Goal: Task Accomplishment & Management: Manage account settings

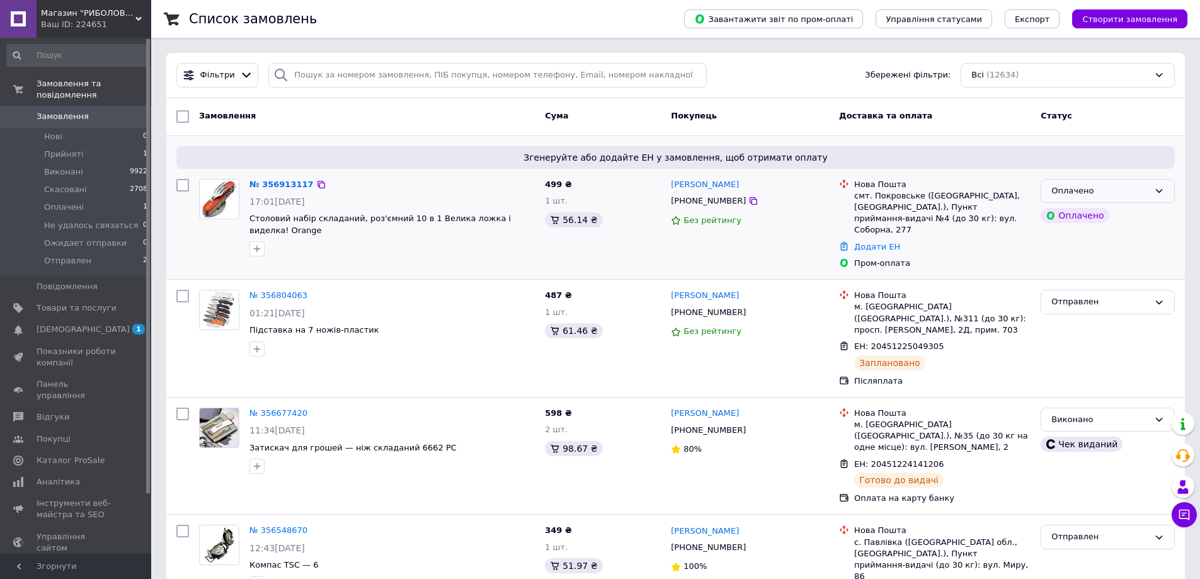
click at [1108, 188] on div "Оплачено" at bounding box center [1100, 191] width 98 height 13
click at [1086, 217] on li "Прийнято" at bounding box center [1107, 216] width 133 height 23
click at [273, 186] on link "№ 356913117" at bounding box center [281, 183] width 64 height 9
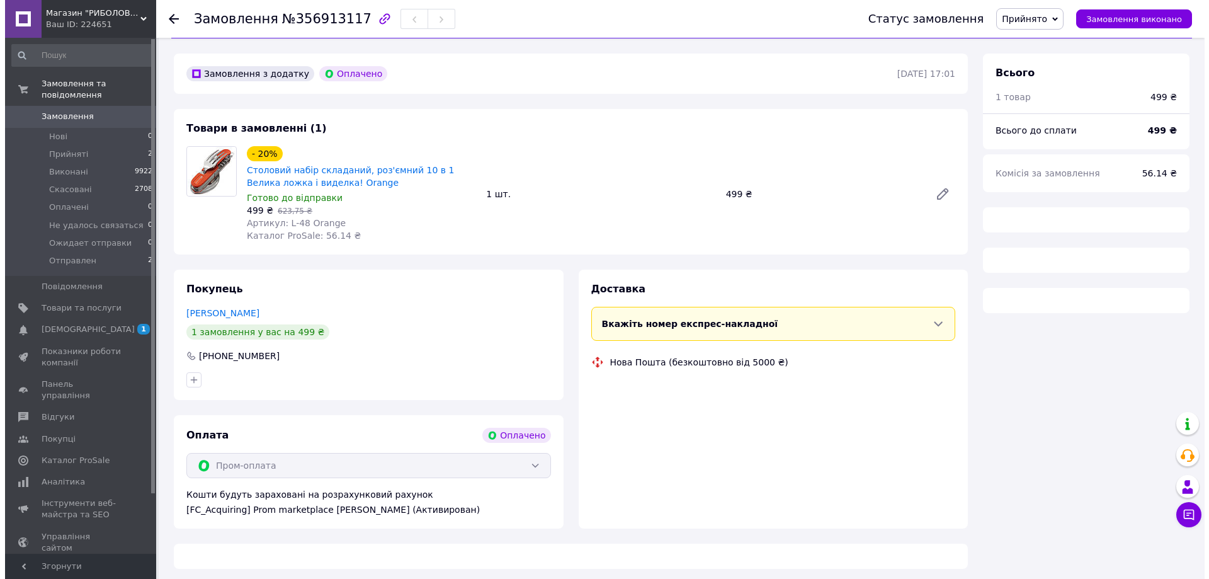
scroll to position [43, 0]
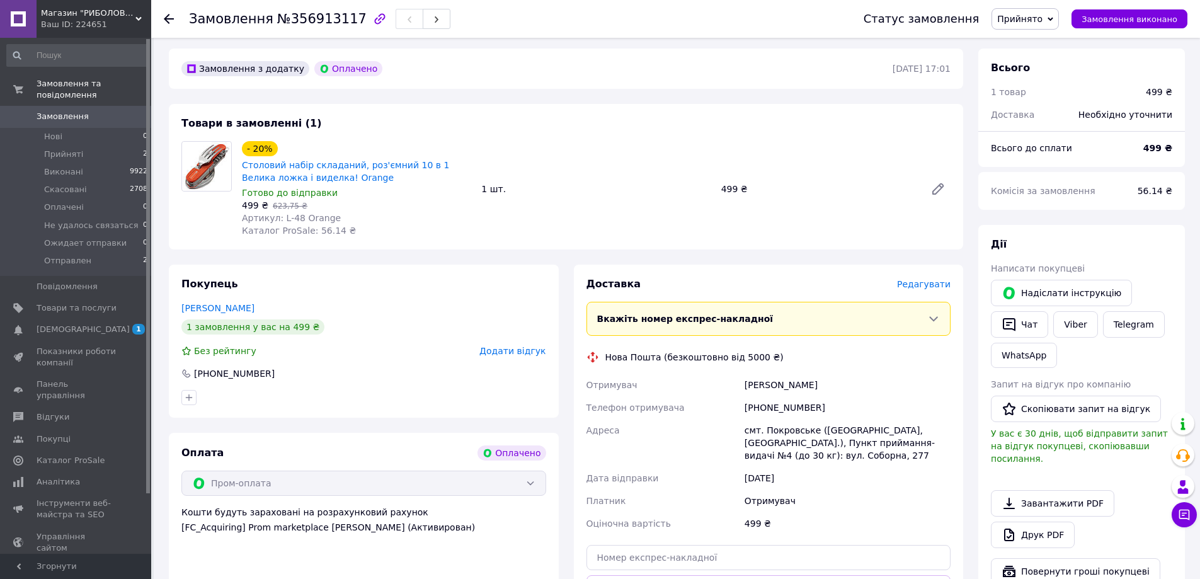
click at [932, 287] on span "Редагувати" at bounding box center [924, 284] width 54 height 10
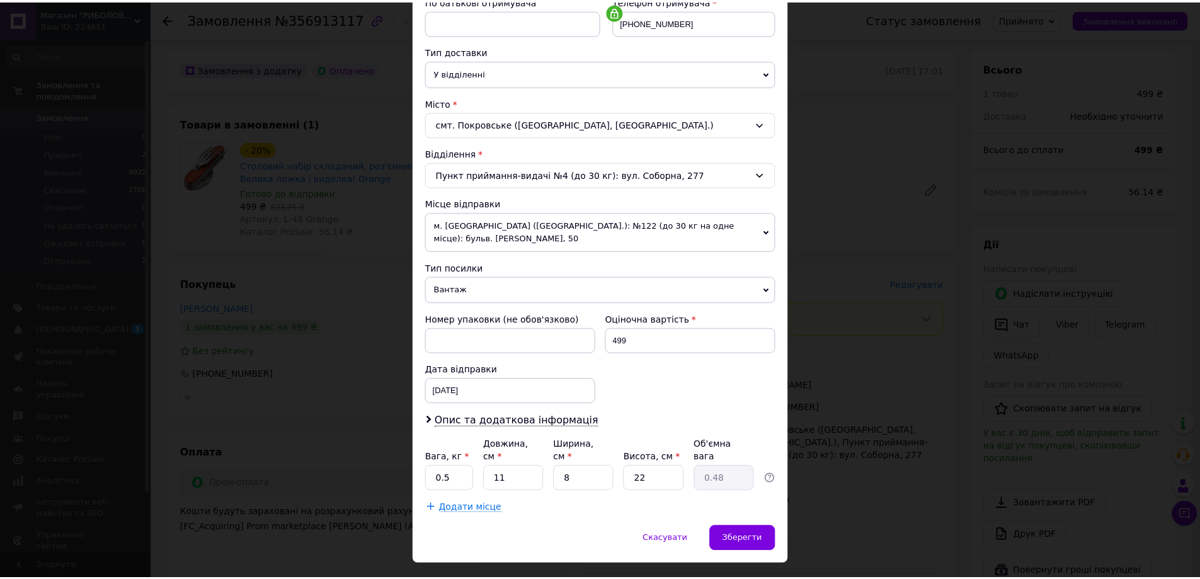
scroll to position [258, 0]
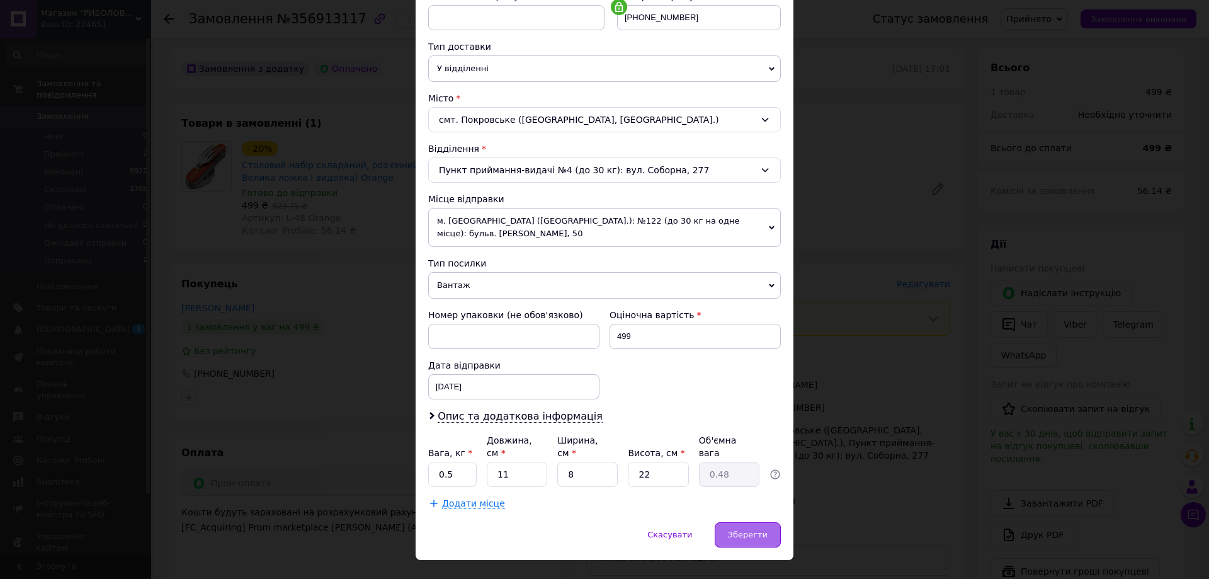
click at [761, 530] on span "Зберегти" at bounding box center [748, 534] width 40 height 9
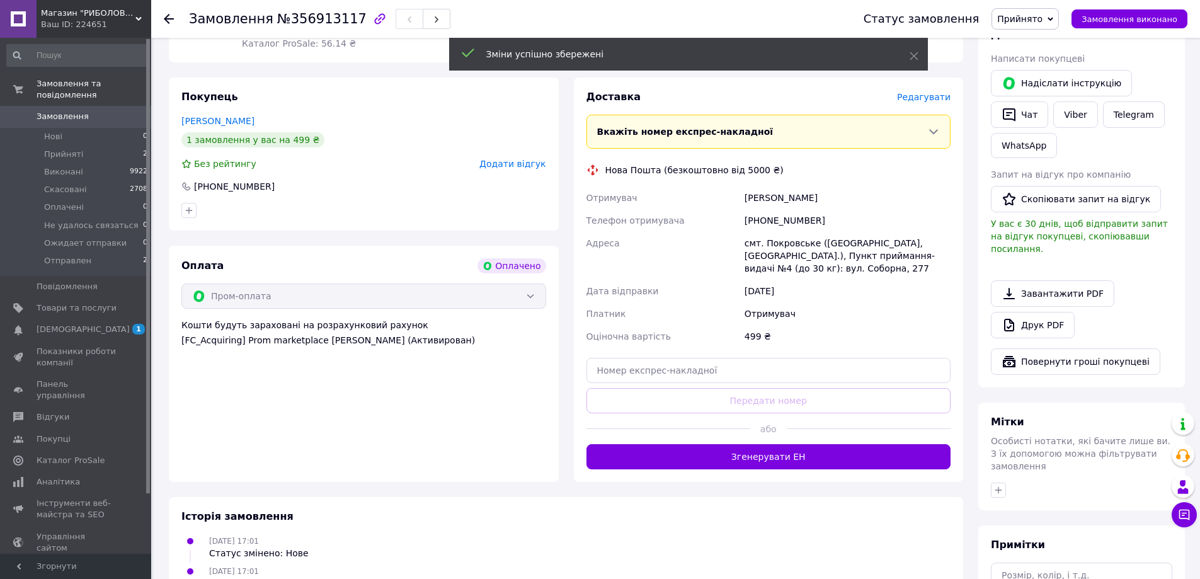
scroll to position [232, 0]
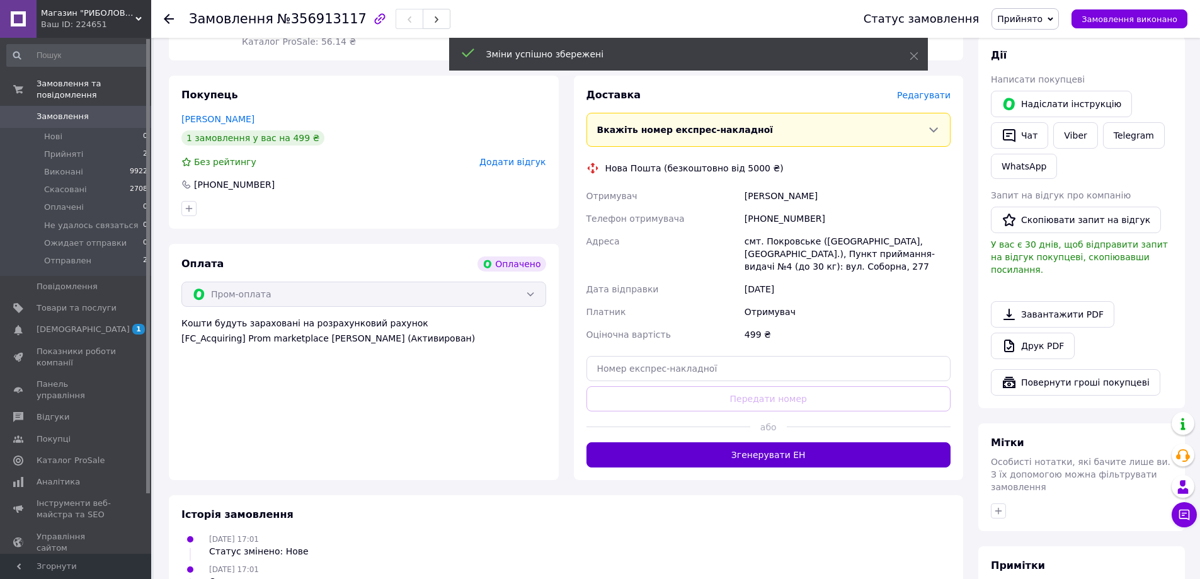
click at [762, 457] on button "Згенерувати ЕН" at bounding box center [768, 454] width 365 height 25
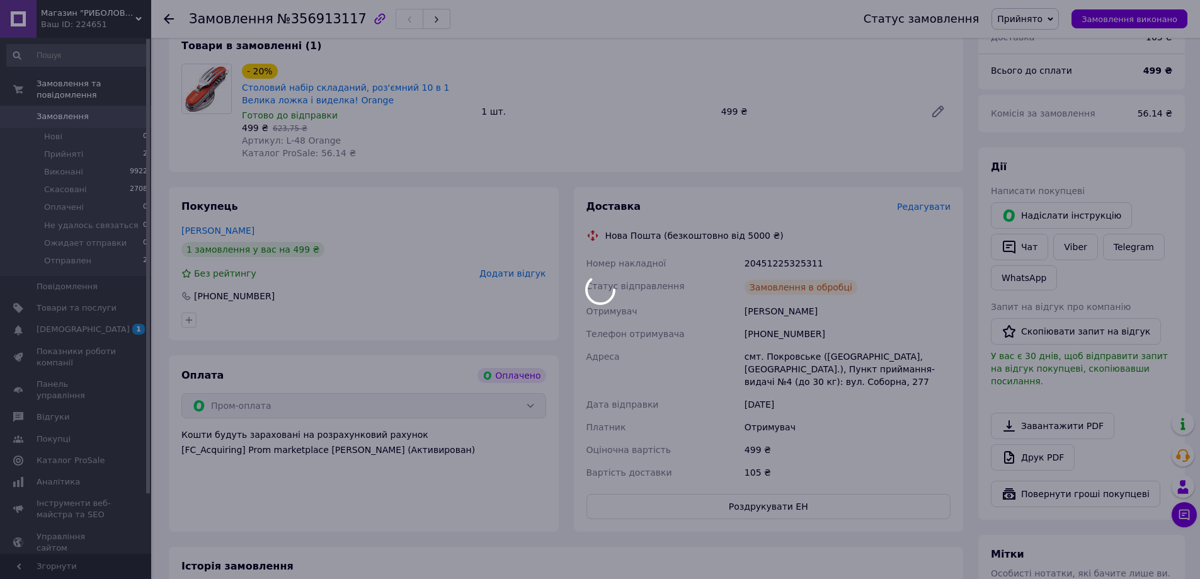
scroll to position [126, 0]
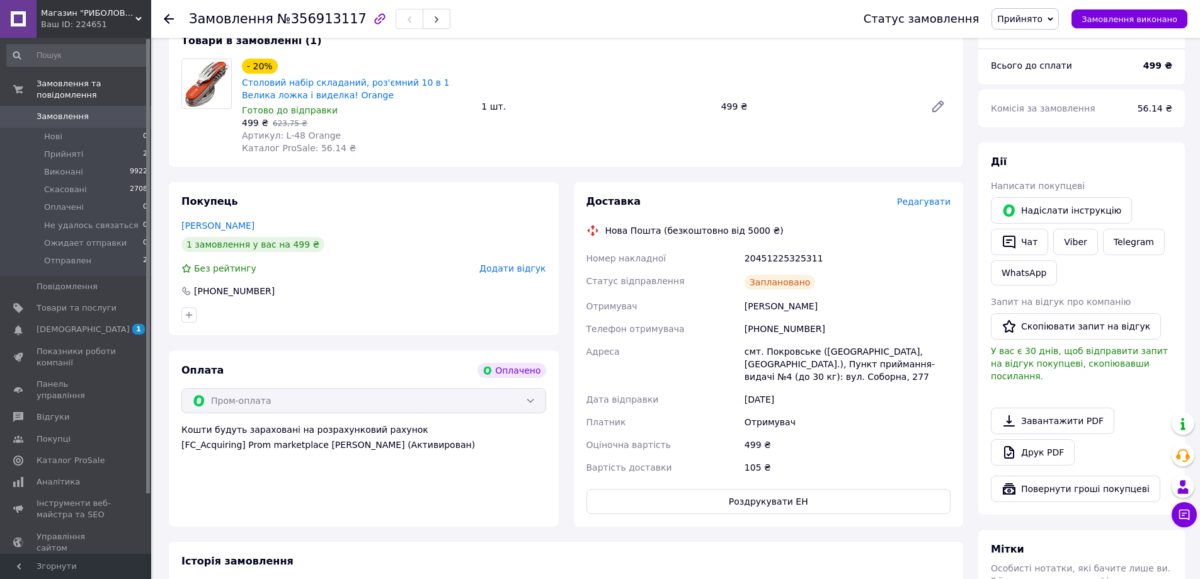
click at [1040, 19] on span "Прийнято" at bounding box center [1019, 19] width 45 height 10
click at [1040, 144] on li "Отправлен" at bounding box center [1045, 138] width 106 height 19
